Goal: Transaction & Acquisition: Book appointment/travel/reservation

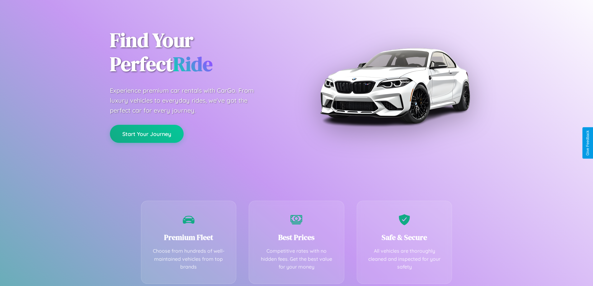
scroll to position [123, 0]
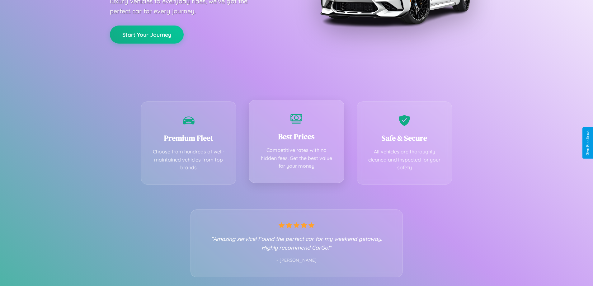
click at [296, 143] on div "Best Prices Competitive rates with no hidden fees. Get the best value for your …" at bounding box center [296, 141] width 95 height 83
click at [146, 34] on button "Start Your Journey" at bounding box center [147, 34] width 74 height 18
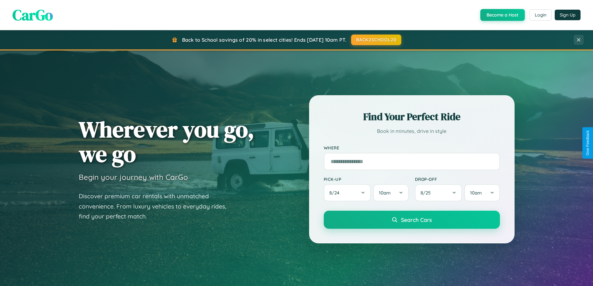
scroll to position [18, 0]
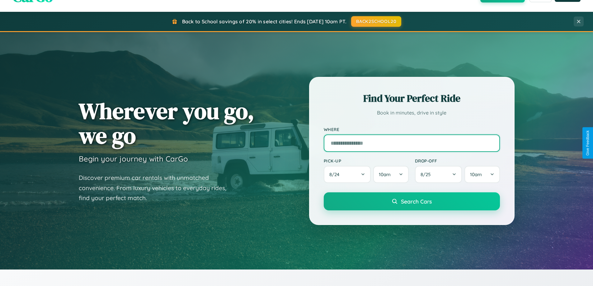
click at [411, 143] on input "text" at bounding box center [411, 142] width 176 height 17
type input "**********"
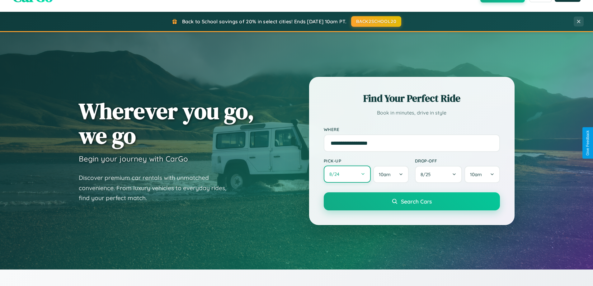
click at [347, 174] on button "8 / 24" at bounding box center [346, 173] width 47 height 17
select select "*"
select select "****"
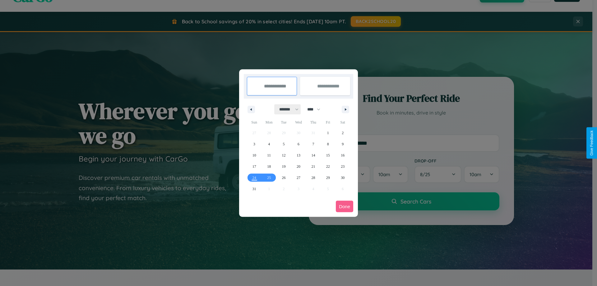
drag, startPoint x: 286, startPoint y: 109, endPoint x: 299, endPoint y: 125, distance: 19.9
click at [286, 109] on select "******* ******** ***** ***** *** **** **** ****** ********* ******* ******** **…" at bounding box center [288, 109] width 26 height 10
select select "**"
click at [298, 166] on span "19" at bounding box center [299, 166] width 4 height 11
type input "**********"
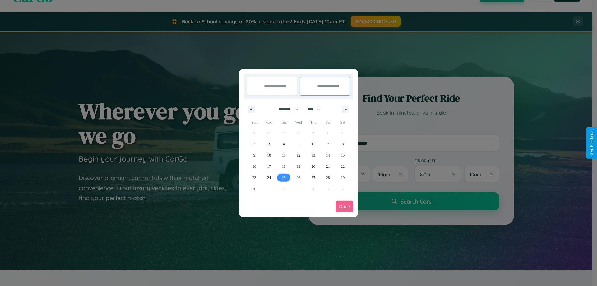
click at [284, 177] on span "25" at bounding box center [284, 177] width 4 height 11
type input "**********"
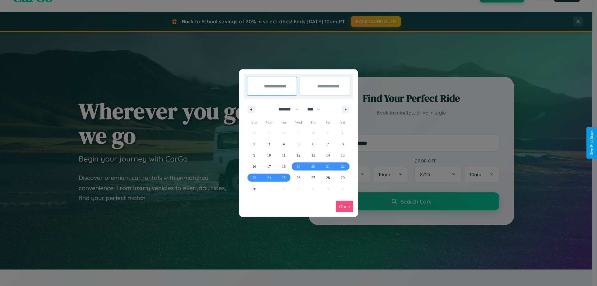
click at [345, 206] on button "Done" at bounding box center [344, 207] width 17 height 12
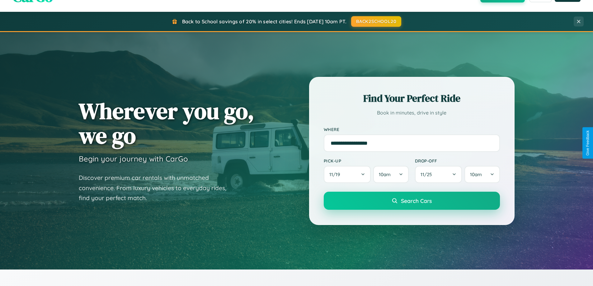
click at [411, 201] on span "Search Cars" at bounding box center [416, 200] width 31 height 7
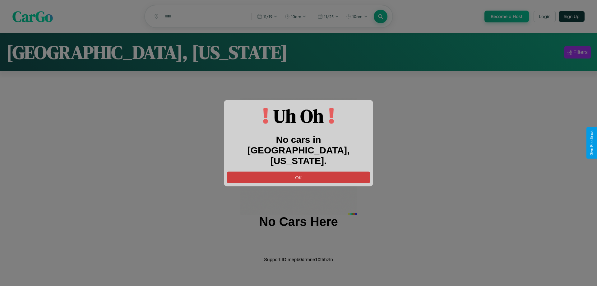
click at [299, 171] on button "OK" at bounding box center [298, 177] width 143 height 12
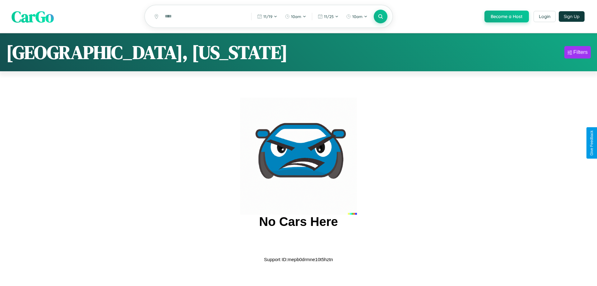
click at [33, 17] on span "CarGo" at bounding box center [33, 16] width 42 height 21
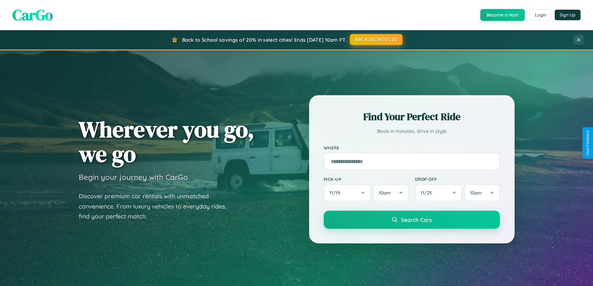
click at [375, 40] on button "BACK2SCHOOL20" at bounding box center [376, 39] width 53 height 11
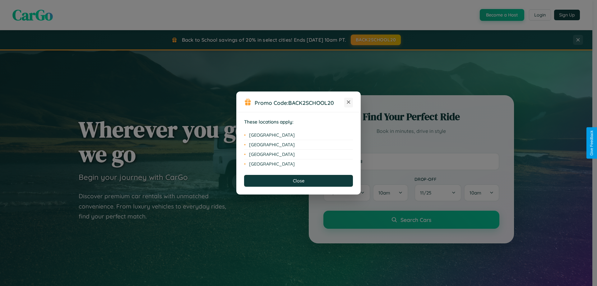
click at [349, 102] on icon at bounding box center [348, 101] width 3 height 3
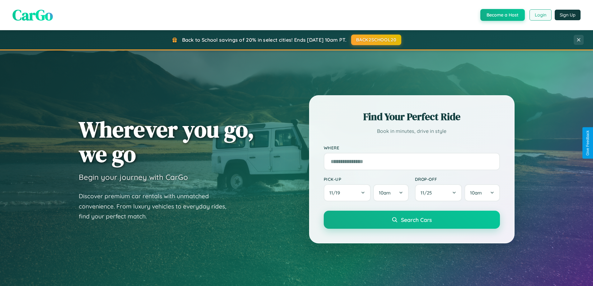
click at [540, 15] on button "Login" at bounding box center [540, 14] width 22 height 11
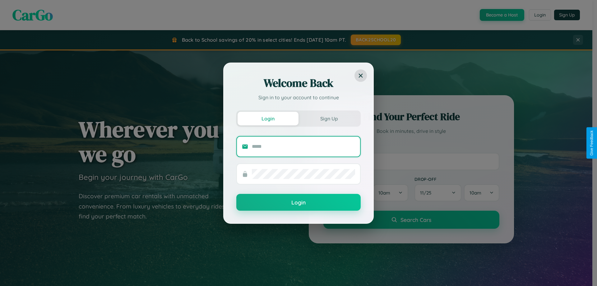
click at [304, 146] on input "text" at bounding box center [303, 147] width 103 height 10
type input "**********"
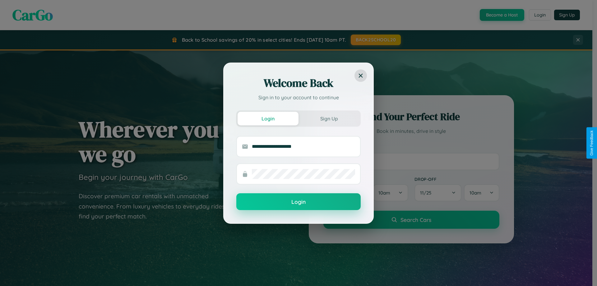
click at [299, 202] on button "Login" at bounding box center [298, 201] width 124 height 17
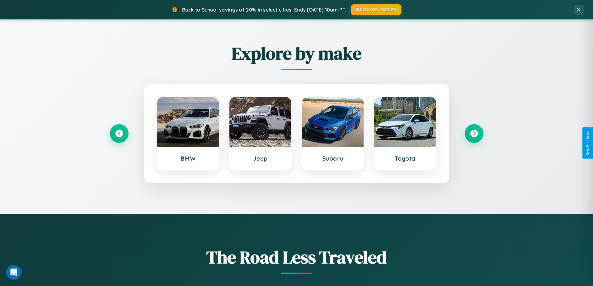
scroll to position [1197, 0]
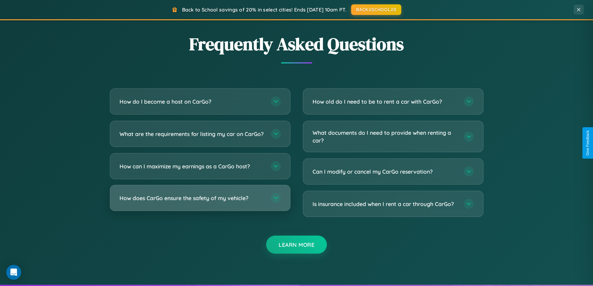
click at [200, 202] on h3 "How does CarGo ensure the safety of my vehicle?" at bounding box center [191, 198] width 145 height 8
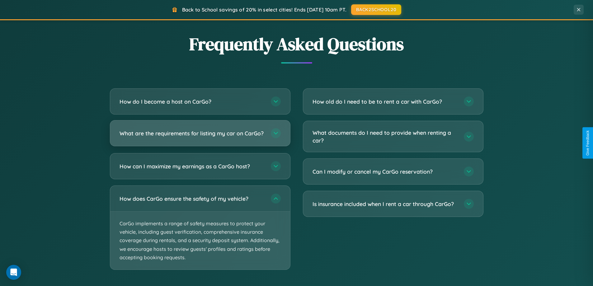
click at [200, 136] on h3 "What are the requirements for listing my car on CarGo?" at bounding box center [191, 133] width 145 height 8
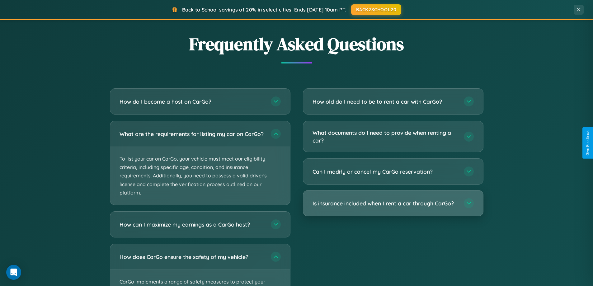
click at [393, 204] on h3 "Is insurance included when I rent a car through CarGo?" at bounding box center [384, 203] width 145 height 8
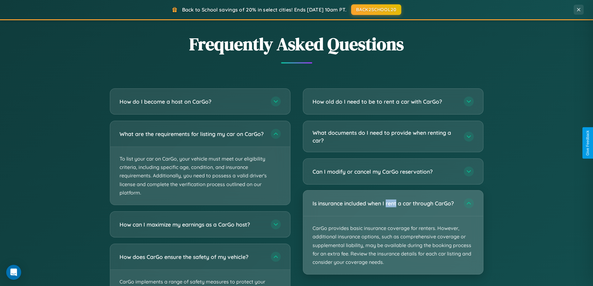
scroll to position [428, 0]
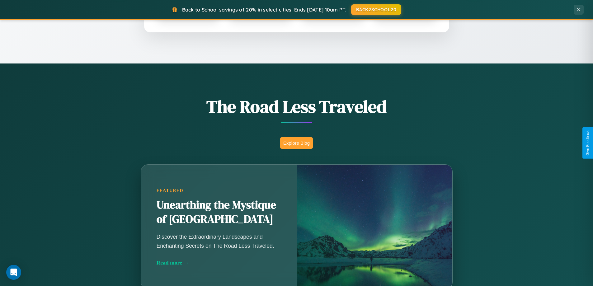
click at [296, 143] on button "Explore Blog" at bounding box center [296, 143] width 33 height 12
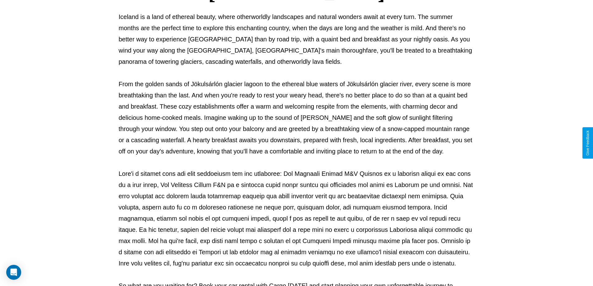
scroll to position [201, 0]
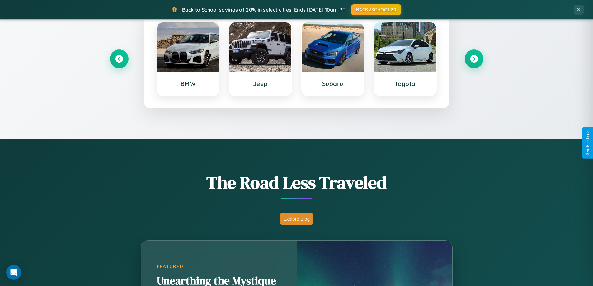
scroll to position [268, 0]
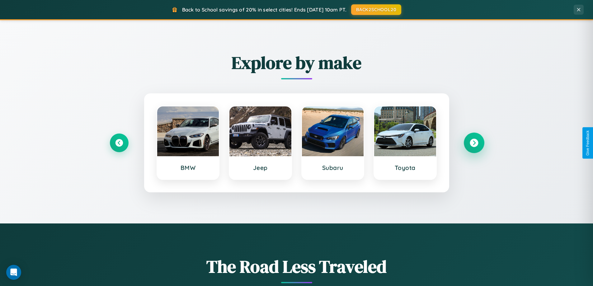
click at [473, 143] on icon at bounding box center [473, 143] width 8 height 8
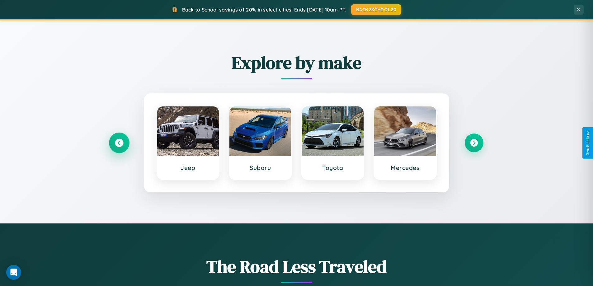
click at [119, 143] on icon at bounding box center [119, 143] width 8 height 8
